Goal: Task Accomplishment & Management: Use online tool/utility

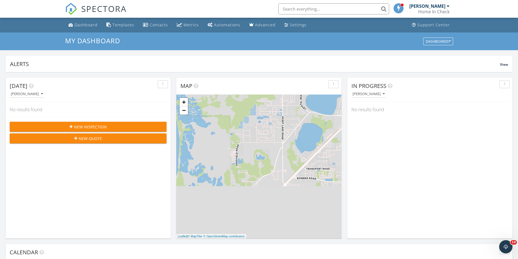
click at [320, 11] on input "text" at bounding box center [333, 8] width 111 height 11
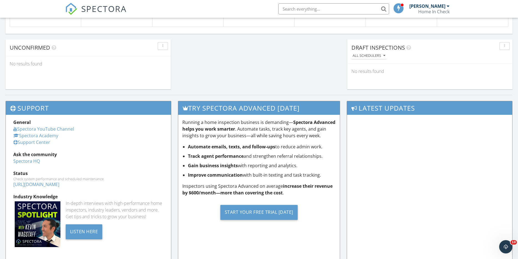
scroll to position [482, 0]
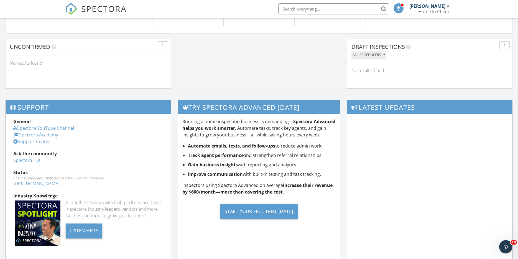
click at [384, 53] on icon "button" at bounding box center [384, 55] width 2 height 4
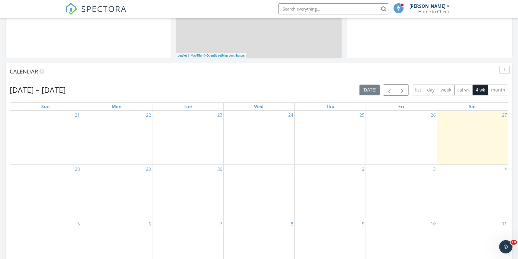
scroll to position [187, 0]
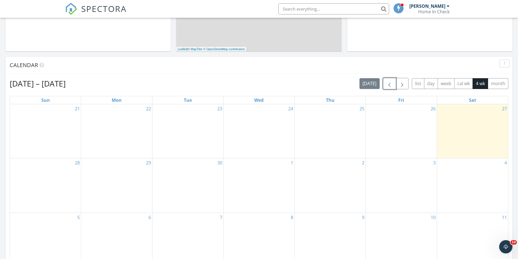
click at [389, 86] on span "button" at bounding box center [389, 83] width 7 height 7
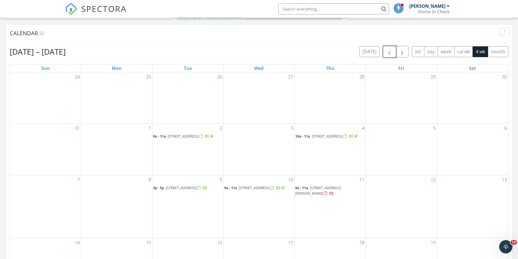
scroll to position [221, 0]
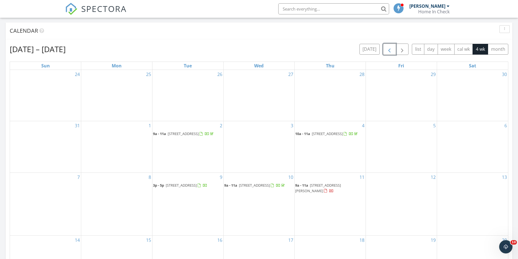
click at [343, 131] on span "[STREET_ADDRESS]" at bounding box center [327, 133] width 31 height 5
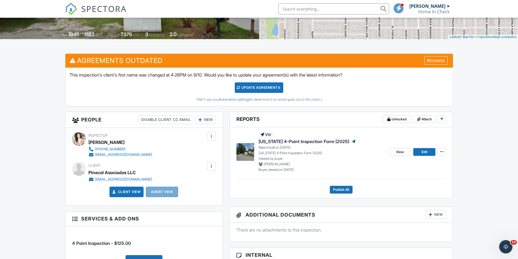
scroll to position [110, 0]
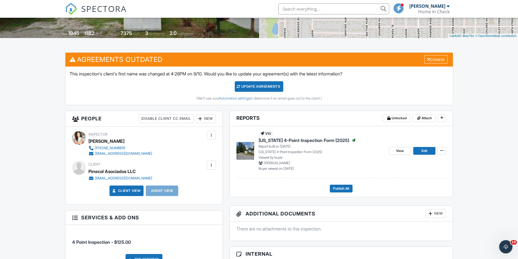
click at [248, 150] on img at bounding box center [245, 151] width 18 height 18
